Goal: Task Accomplishment & Management: Use online tool/utility

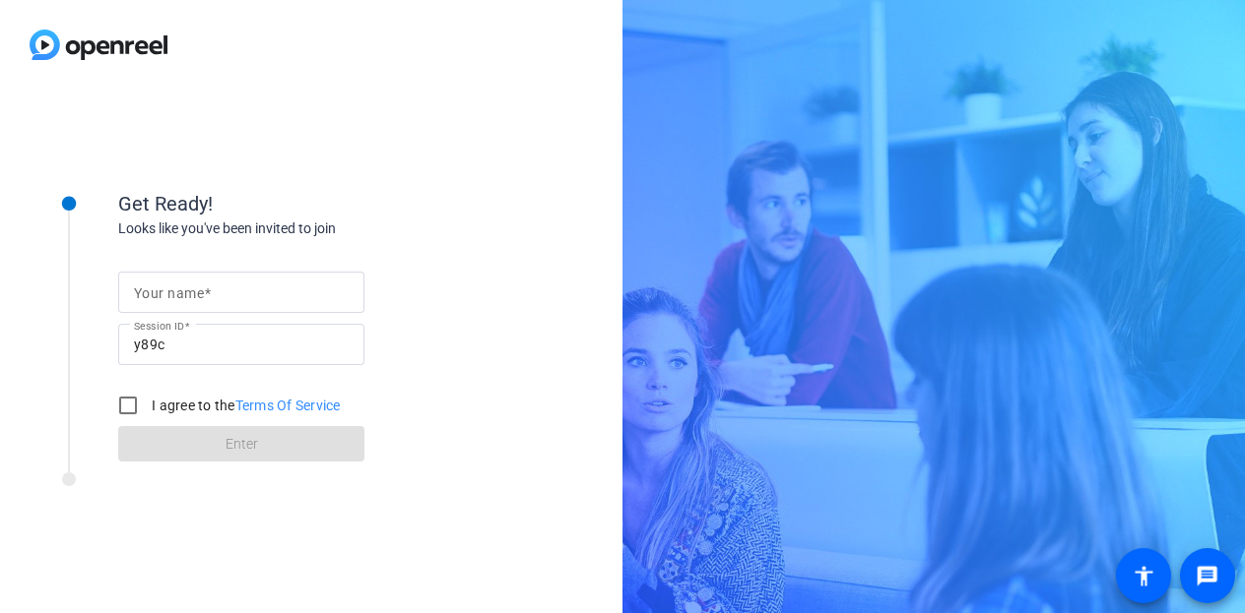
click at [179, 282] on input "Your name" at bounding box center [241, 293] width 215 height 24
type input "[PERSON_NAME]"
click at [122, 404] on input "I agree to the Terms Of Service" at bounding box center [127, 405] width 39 height 39
checkbox input "true"
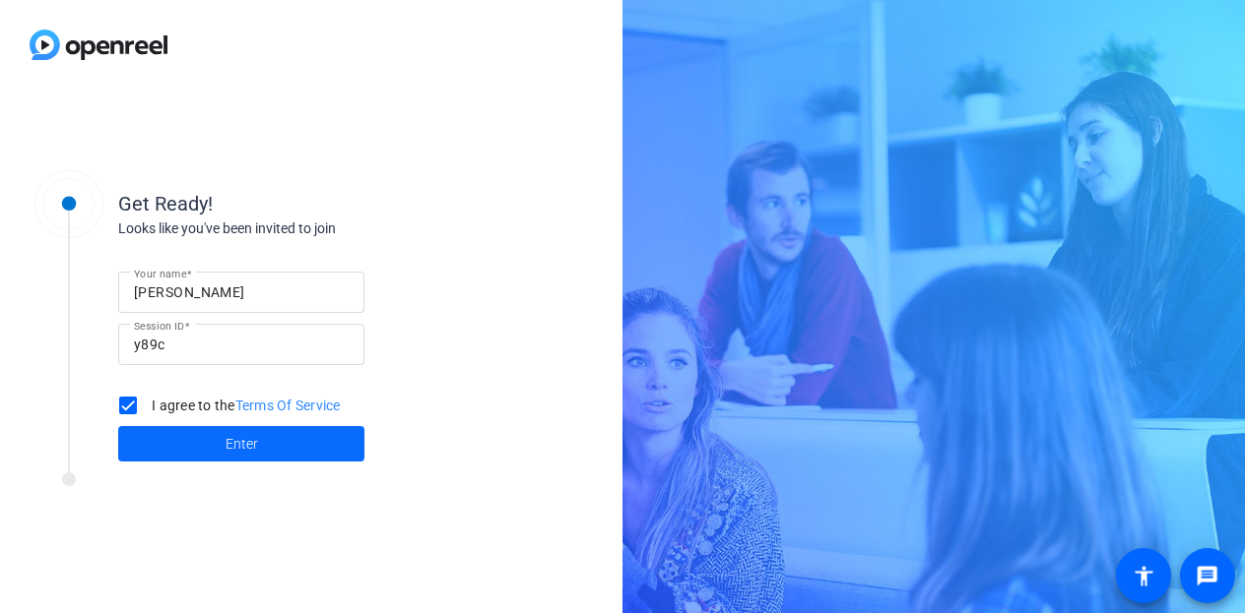
click at [239, 442] on span "Enter" at bounding box center [242, 444] width 32 height 21
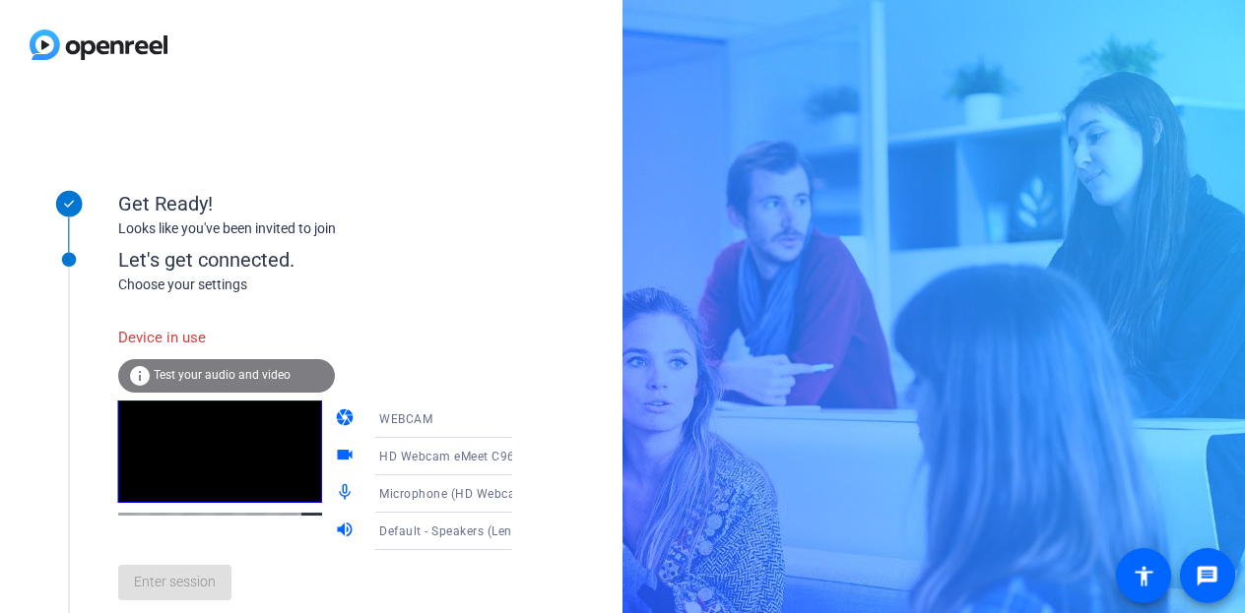
click at [426, 448] on div "HD Webcam eMeet C960 (328f:006d)" at bounding box center [452, 456] width 147 height 25
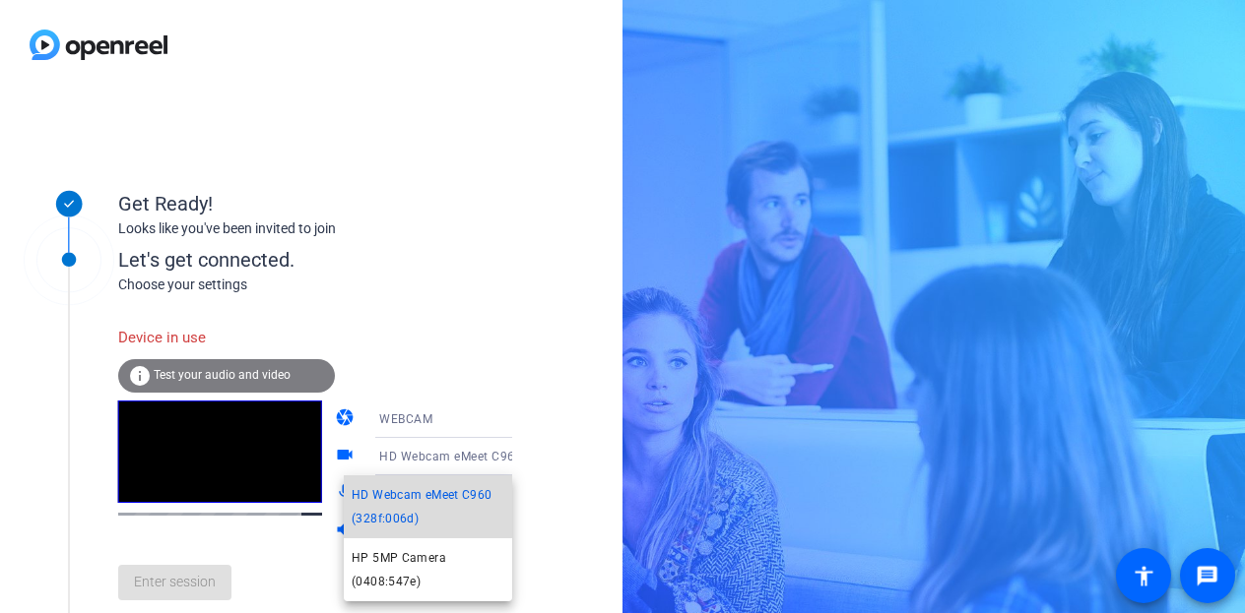
click at [414, 504] on span "HD Webcam eMeet C960 (328f:006d)" at bounding box center [428, 507] width 153 height 47
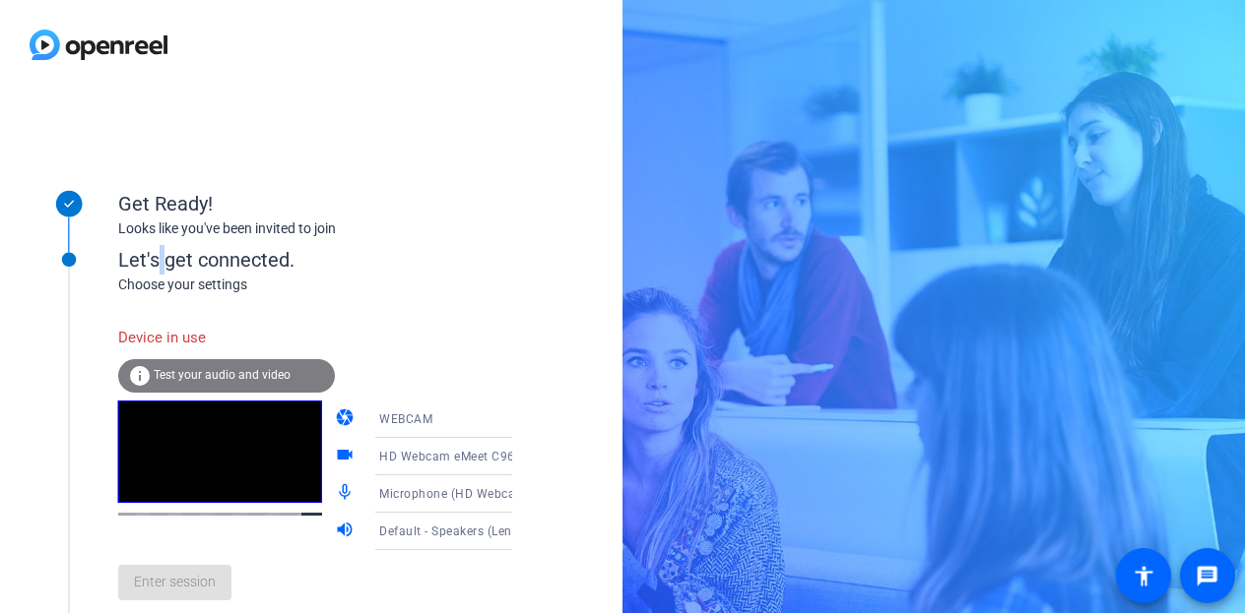
click at [162, 257] on div "Let's get connected." at bounding box center [335, 260] width 434 height 30
click at [172, 376] on span "Test your audio and video" at bounding box center [222, 375] width 137 height 14
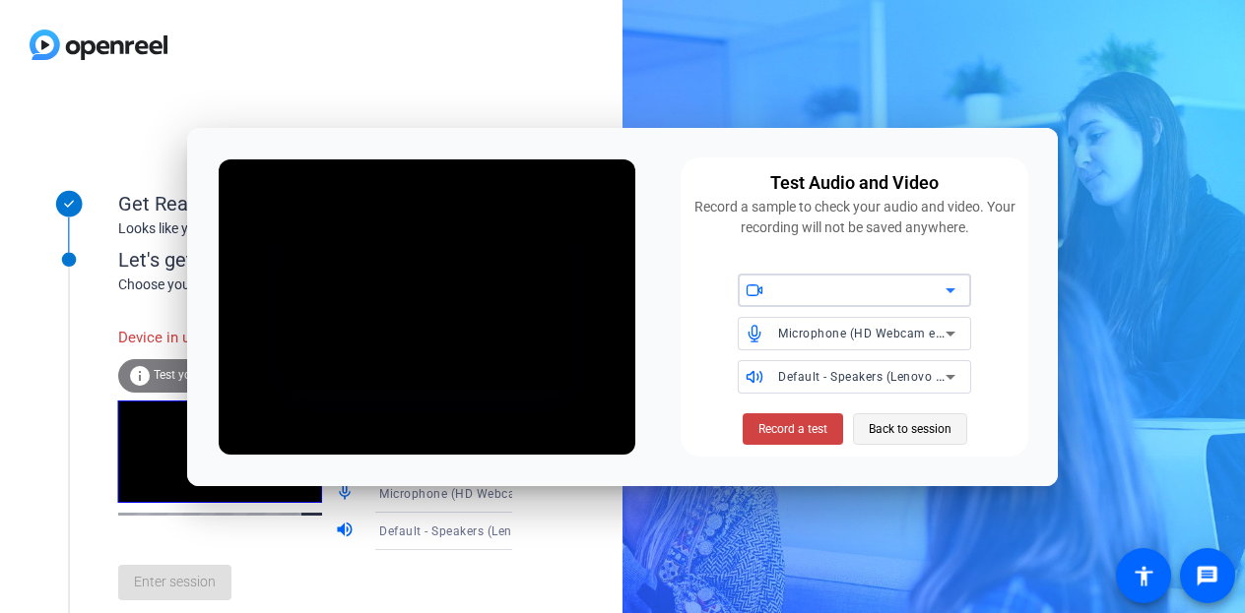
click at [895, 429] on span "Back to session" at bounding box center [910, 429] width 83 height 37
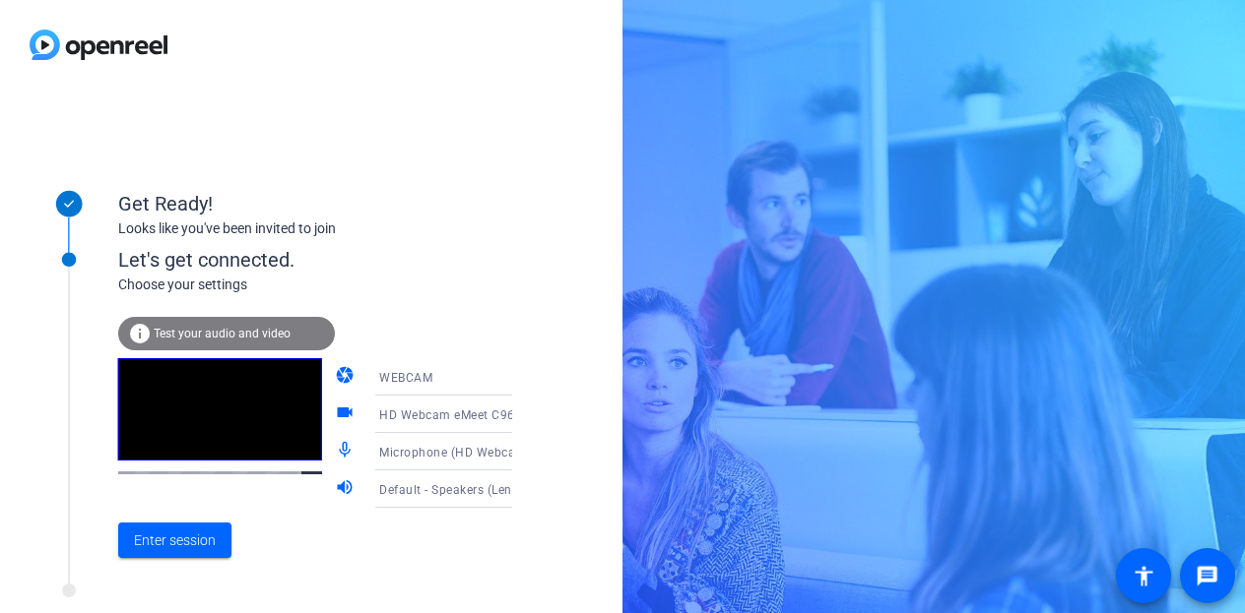
click at [214, 325] on div "info Test your audio and video" at bounding box center [226, 333] width 217 height 33
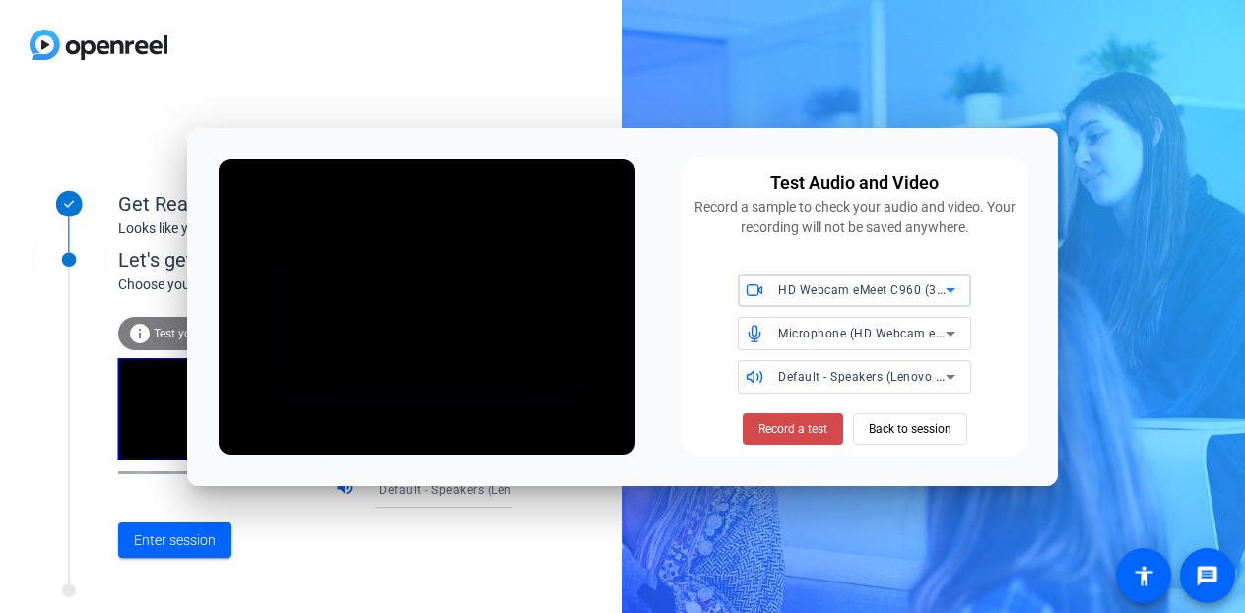
click at [795, 426] on span "Record a test" at bounding box center [792, 429] width 69 height 18
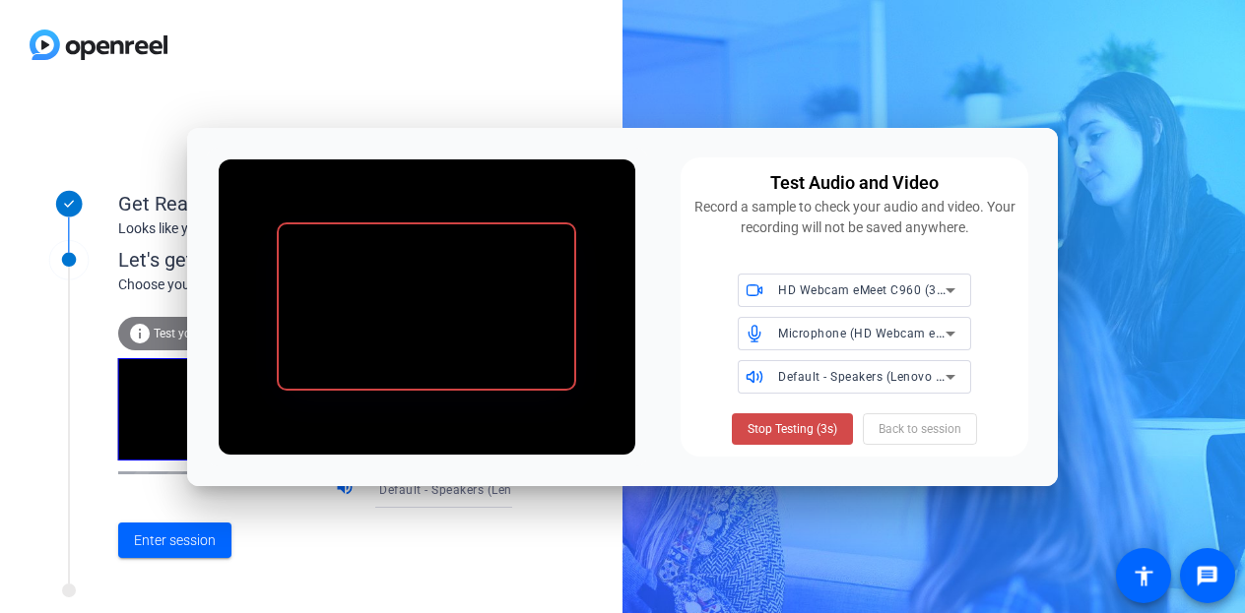
click at [787, 429] on span "Stop Testing (3s)" at bounding box center [792, 429] width 90 height 18
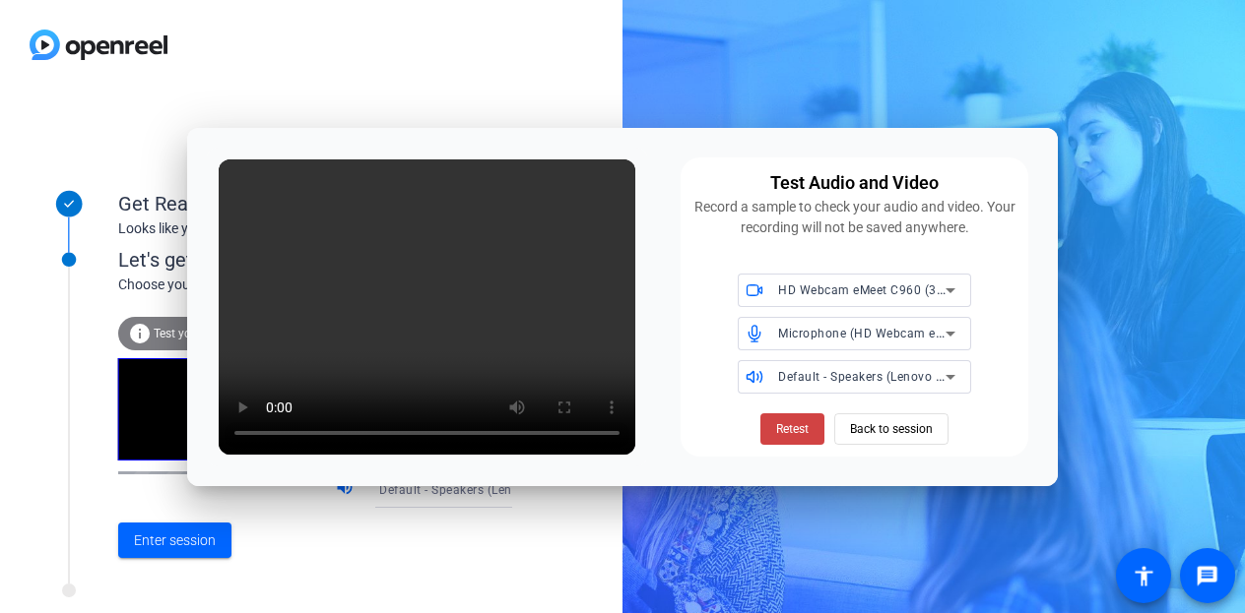
click at [757, 427] on div "Retest Back to session" at bounding box center [854, 427] width 325 height 35
click at [781, 428] on span "Retest" at bounding box center [792, 429] width 32 height 18
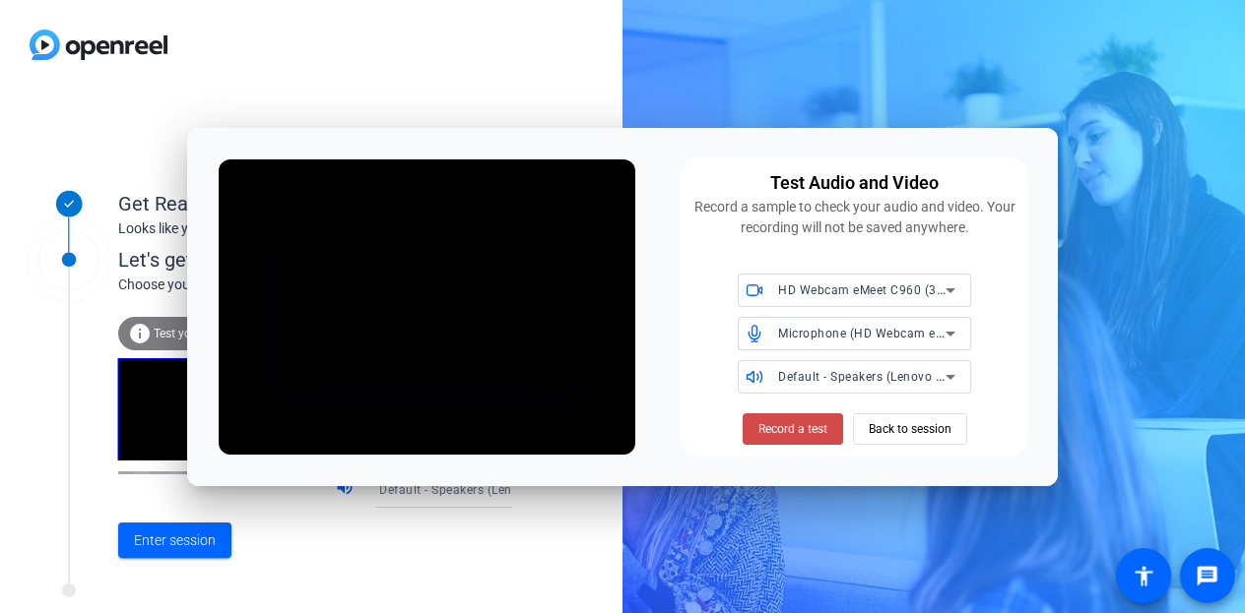
click at [792, 435] on span "Record a test" at bounding box center [792, 429] width 69 height 18
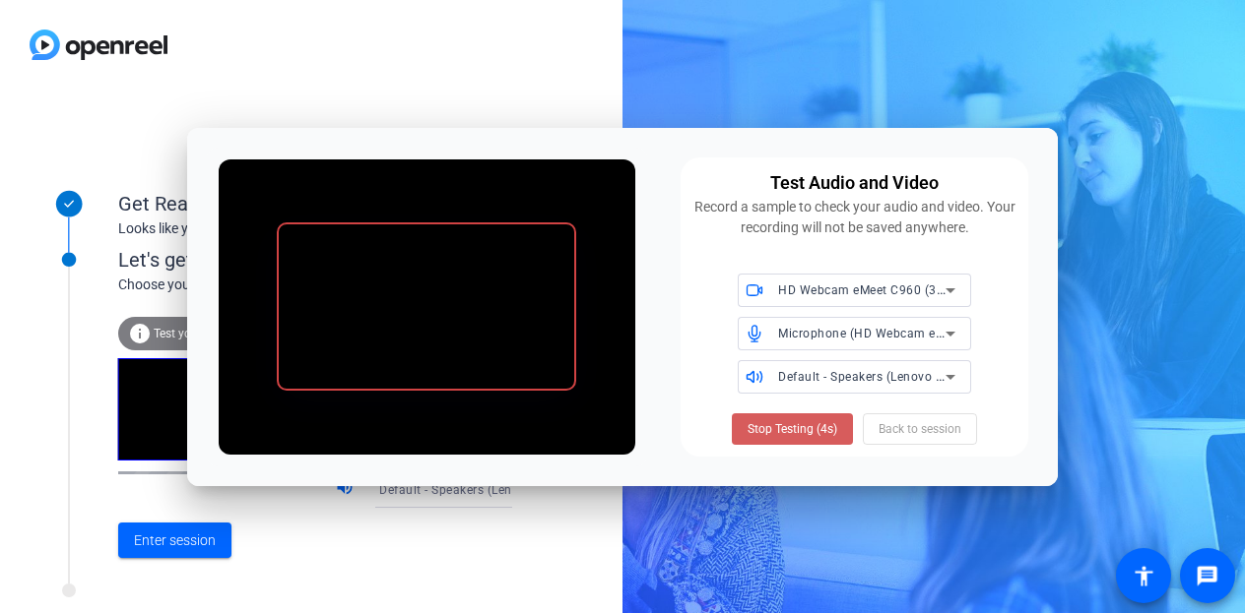
click at [790, 421] on span "Stop Testing (4s)" at bounding box center [792, 429] width 90 height 18
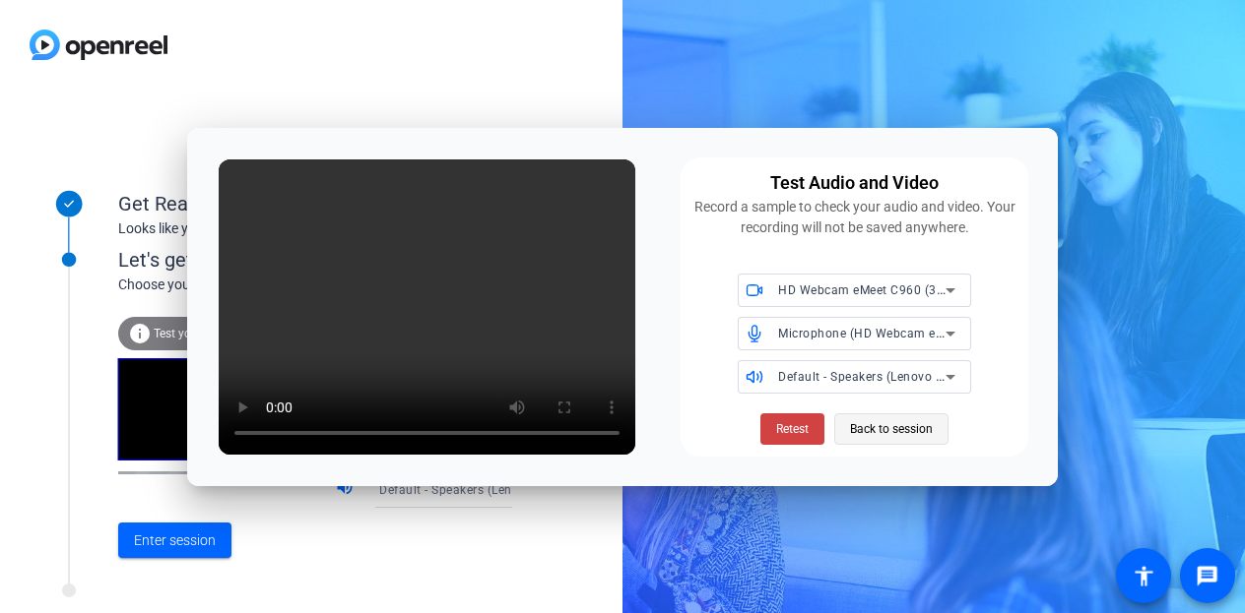
click at [897, 434] on span "Back to session" at bounding box center [891, 429] width 83 height 37
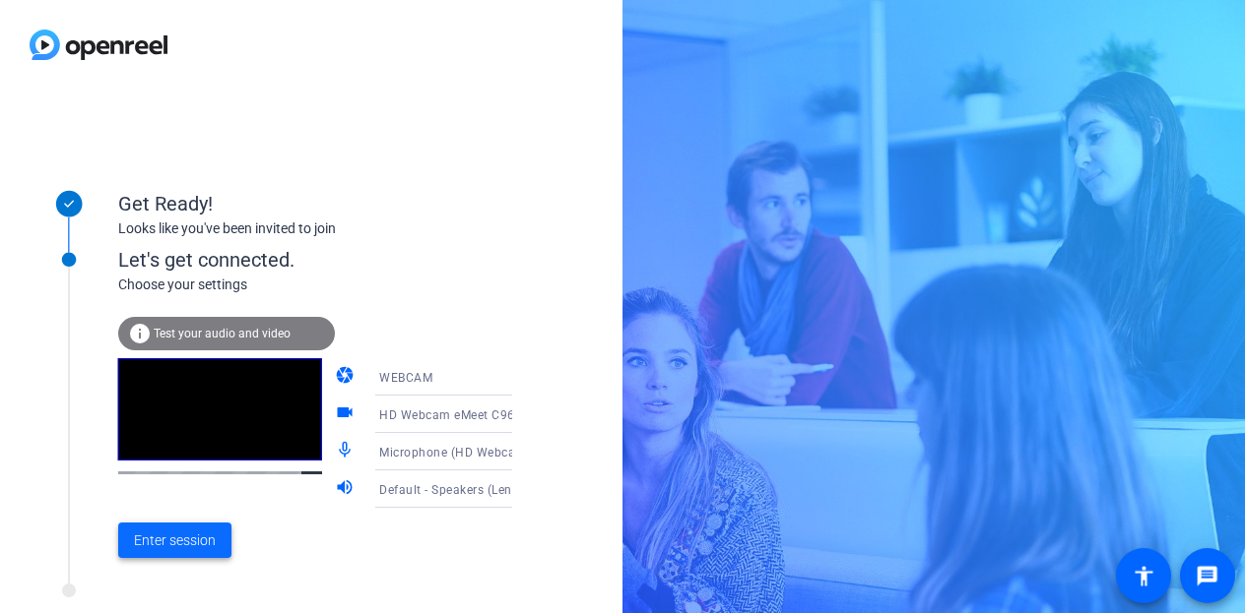
click at [189, 538] on span "Enter session" at bounding box center [175, 541] width 82 height 21
